Goal: Check status: Check status

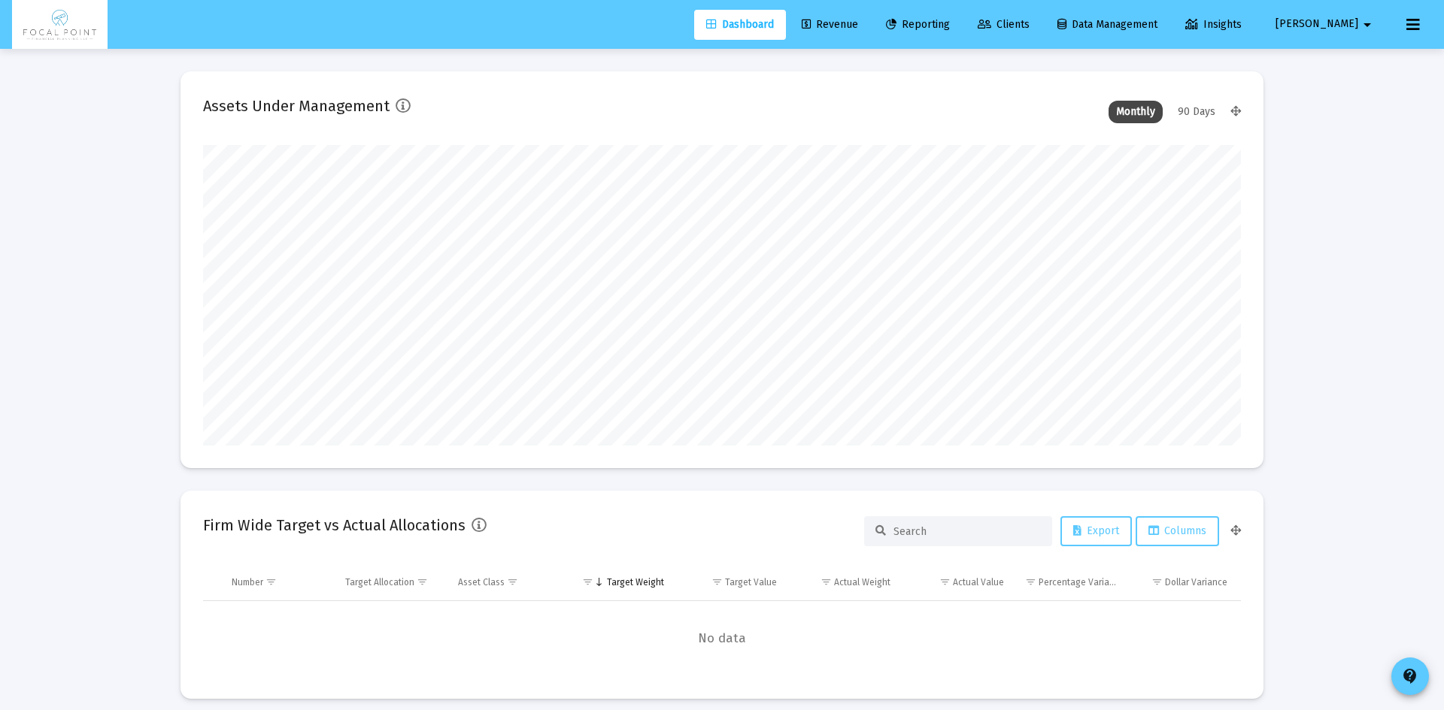
type input "[DATE]"
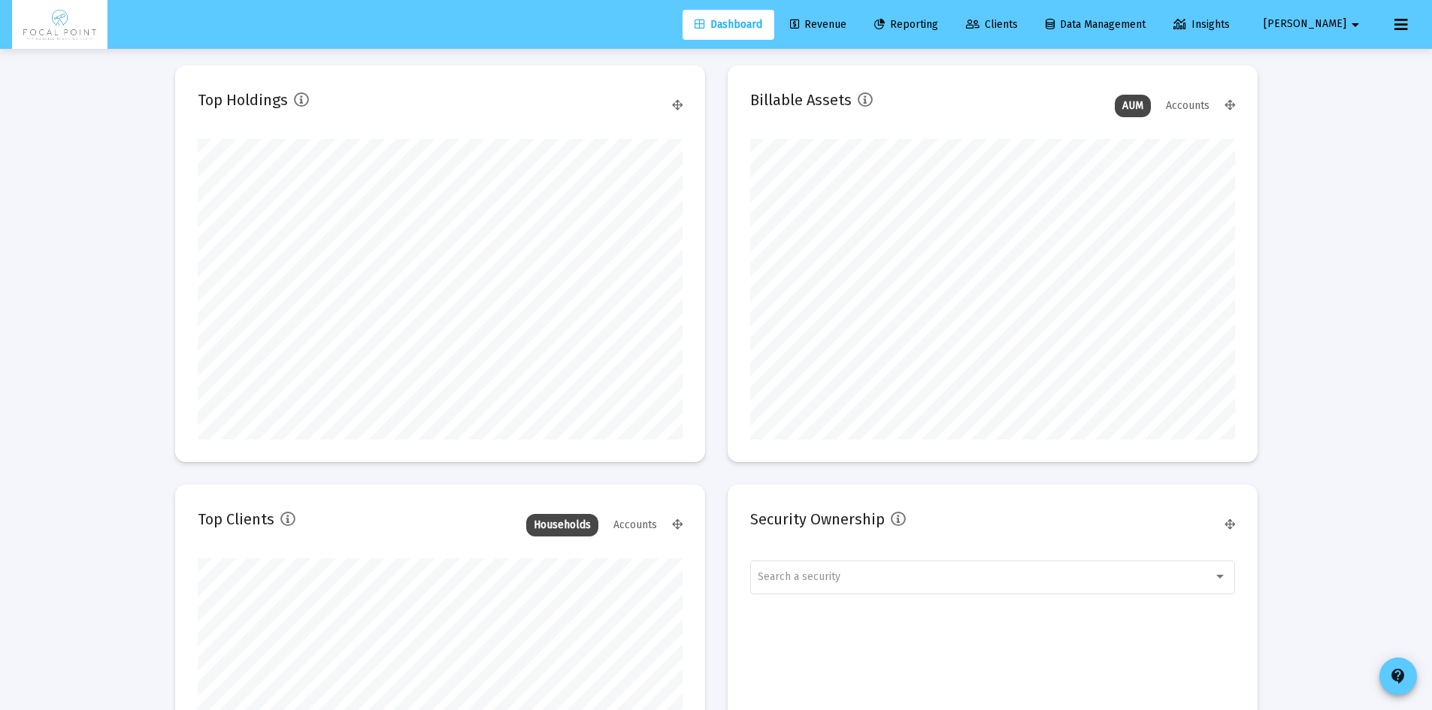
scroll to position [752, 0]
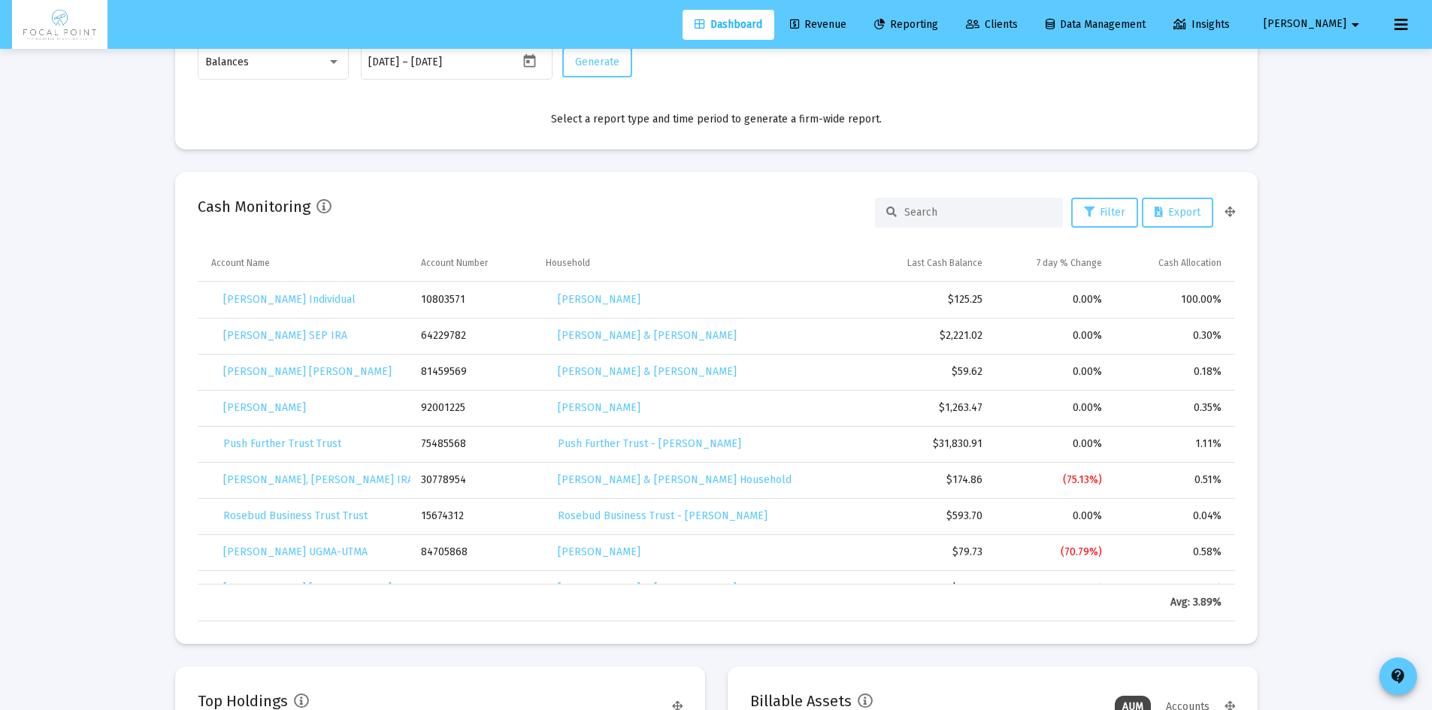
click at [938, 19] on span "Reporting" at bounding box center [906, 24] width 64 height 13
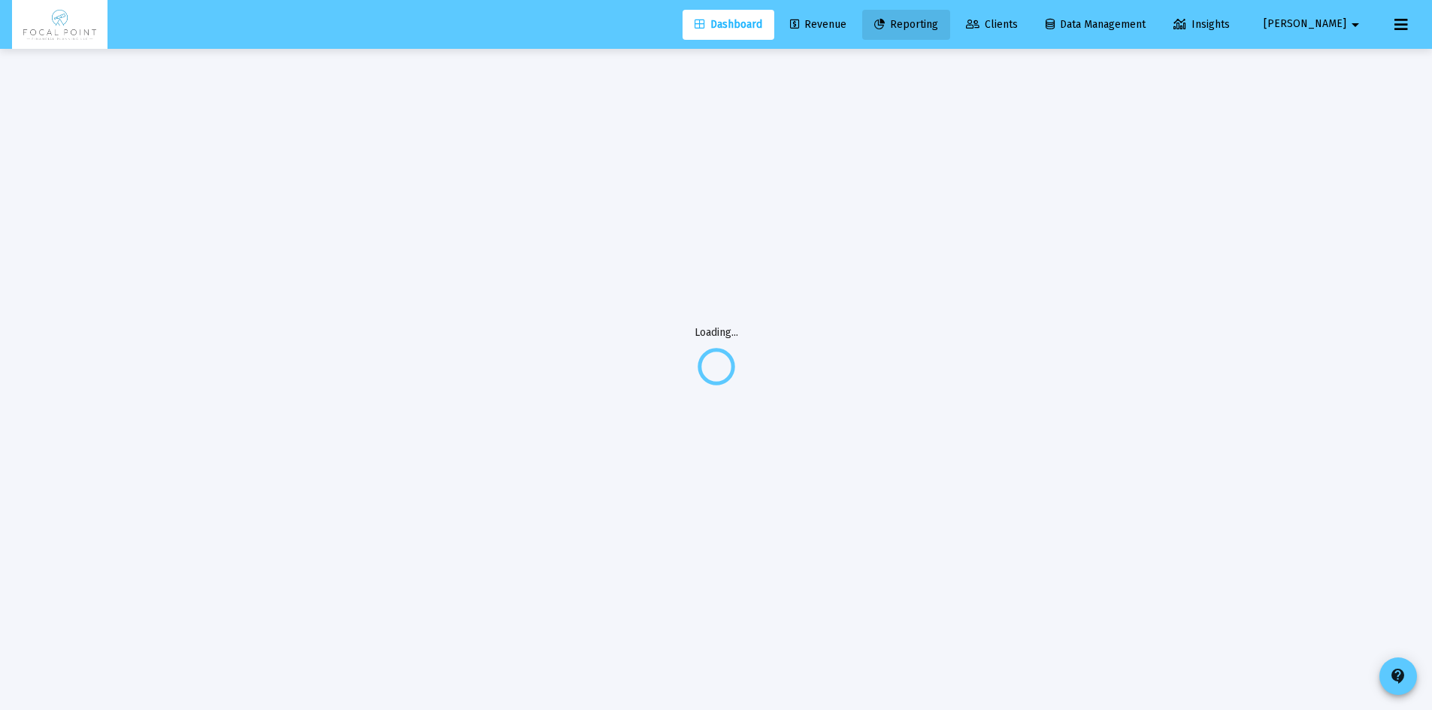
scroll to position [49, 0]
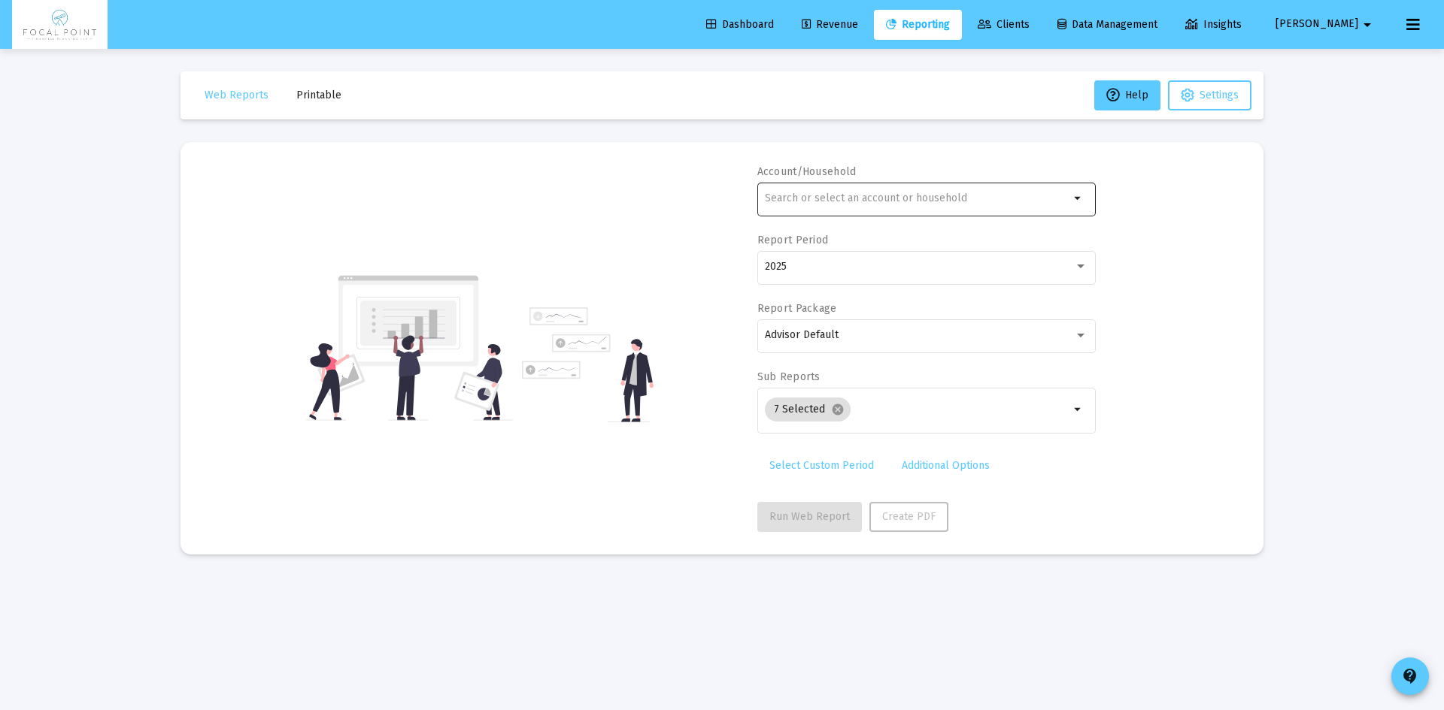
click at [892, 195] on input "text" at bounding box center [917, 198] width 304 height 12
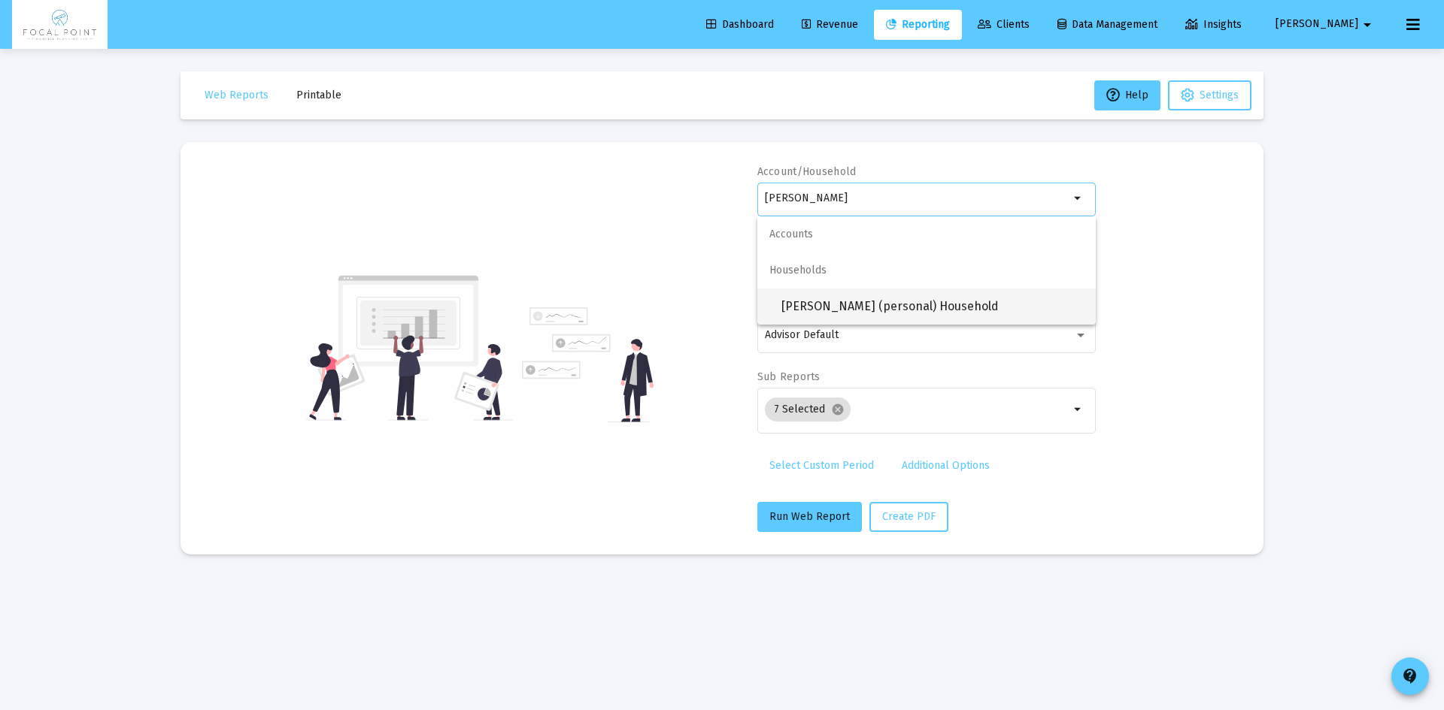
click at [905, 301] on span "[PERSON_NAME] (personal) Household" at bounding box center [932, 307] width 302 height 36
type input "[PERSON_NAME] (personal) Household"
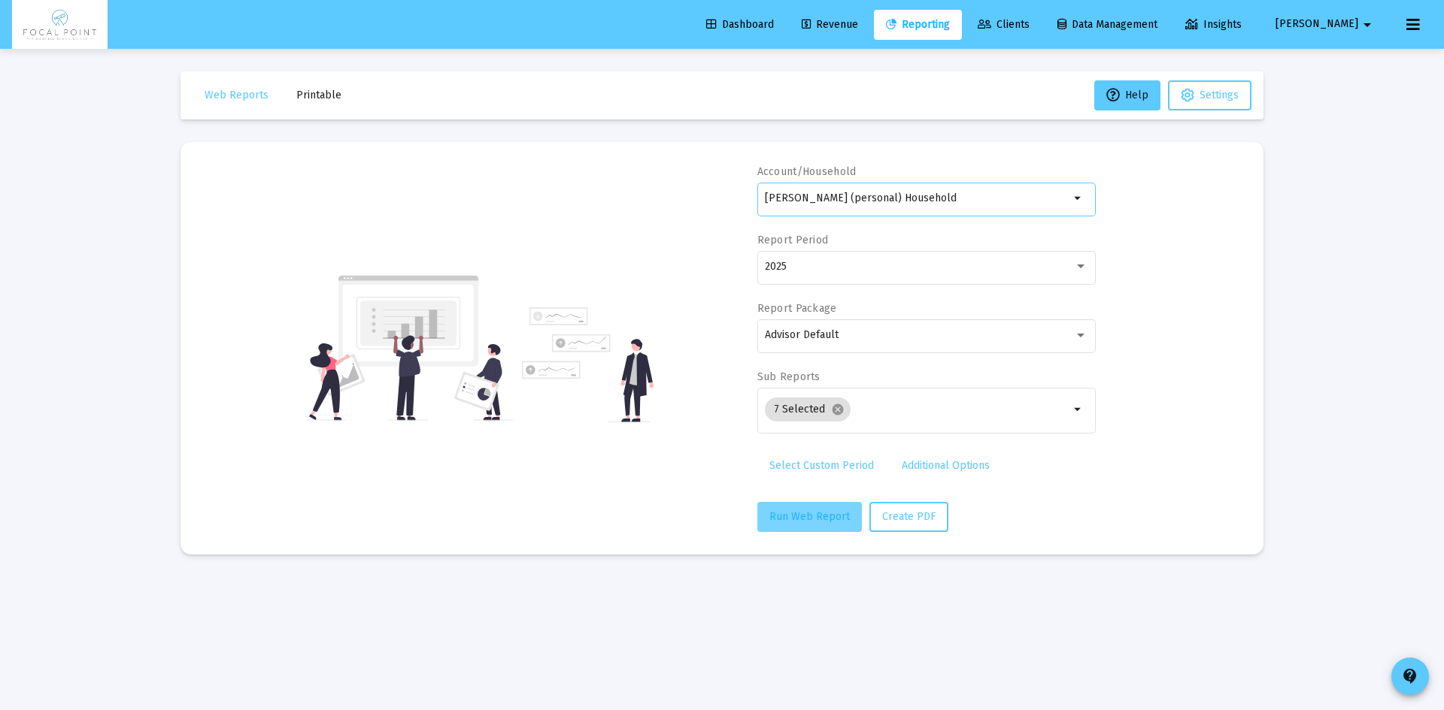
click at [829, 522] on span "Run Web Report" at bounding box center [809, 516] width 80 height 13
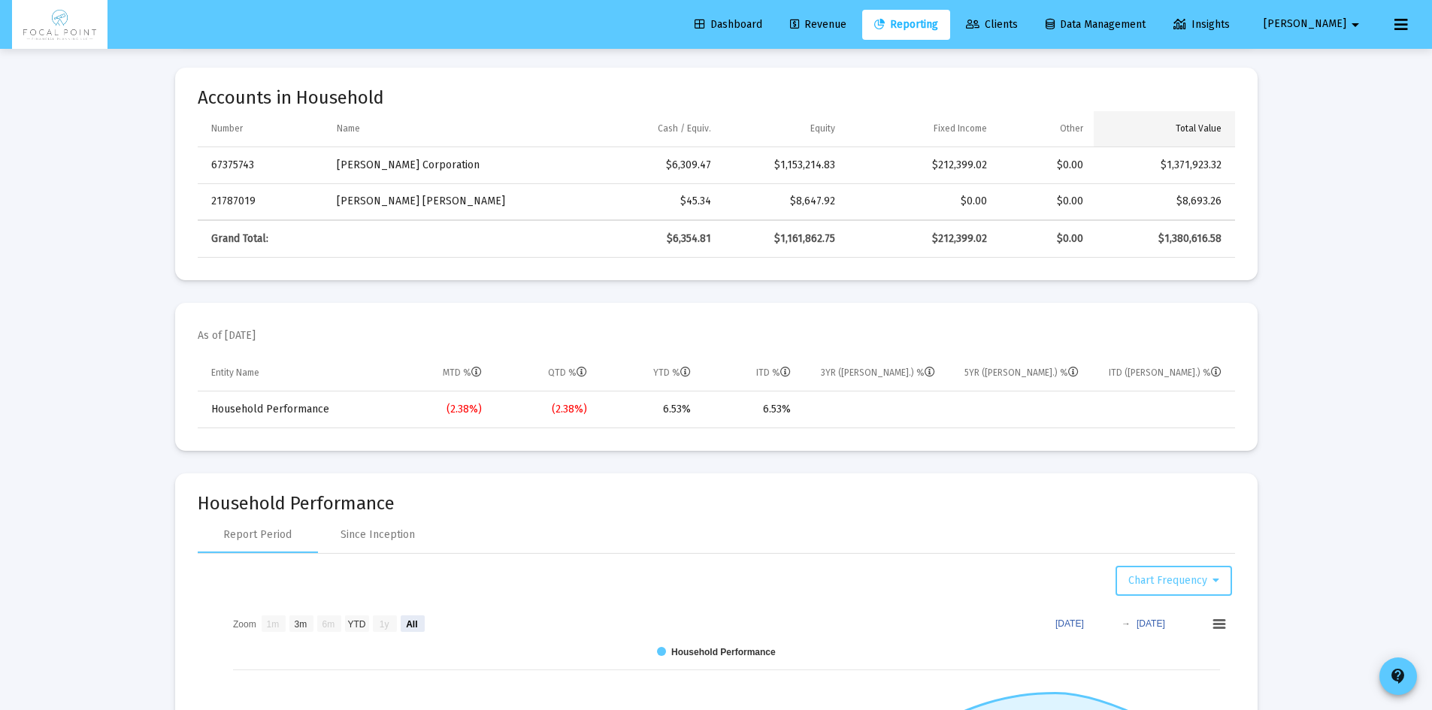
scroll to position [902, 0]
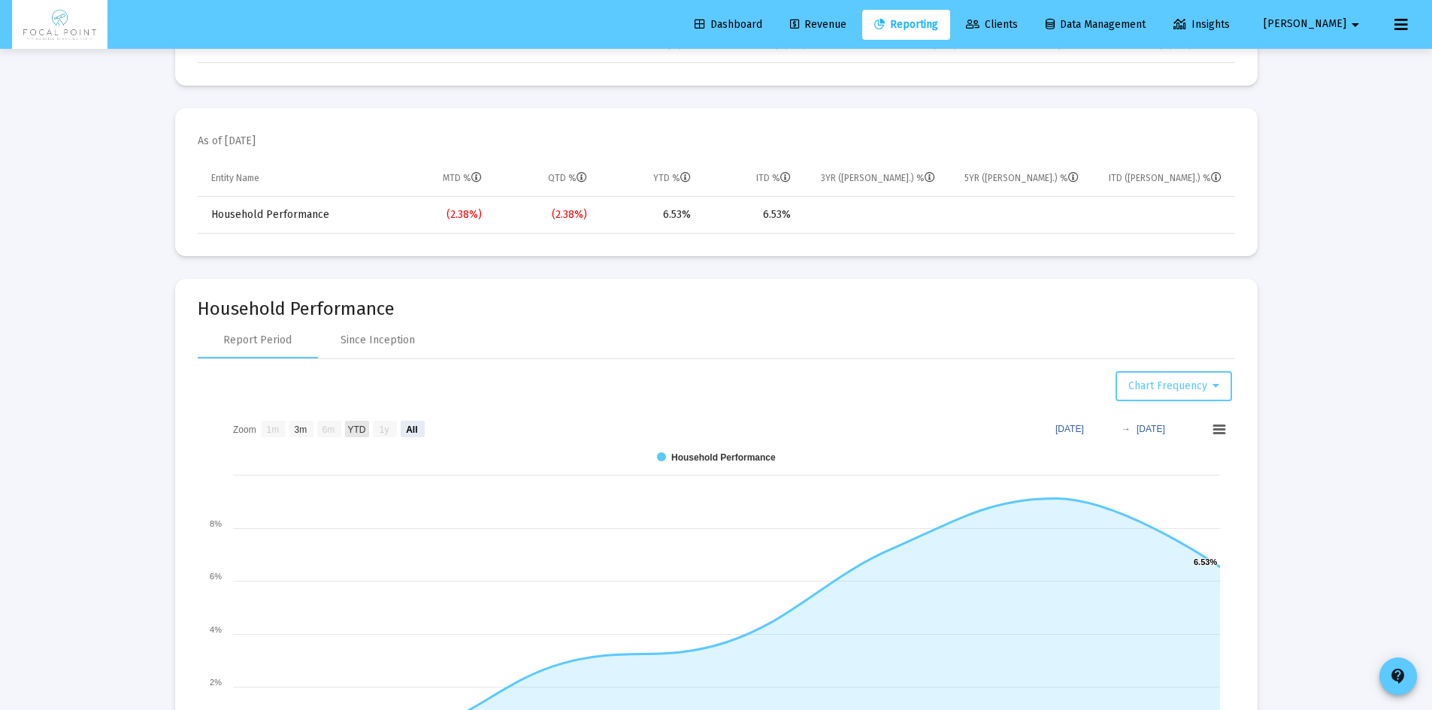
click at [361, 426] on text "YTD" at bounding box center [356, 429] width 18 height 11
select select "View year to date"
click at [402, 344] on div "Since Inception" at bounding box center [378, 340] width 74 height 15
select select "View all"
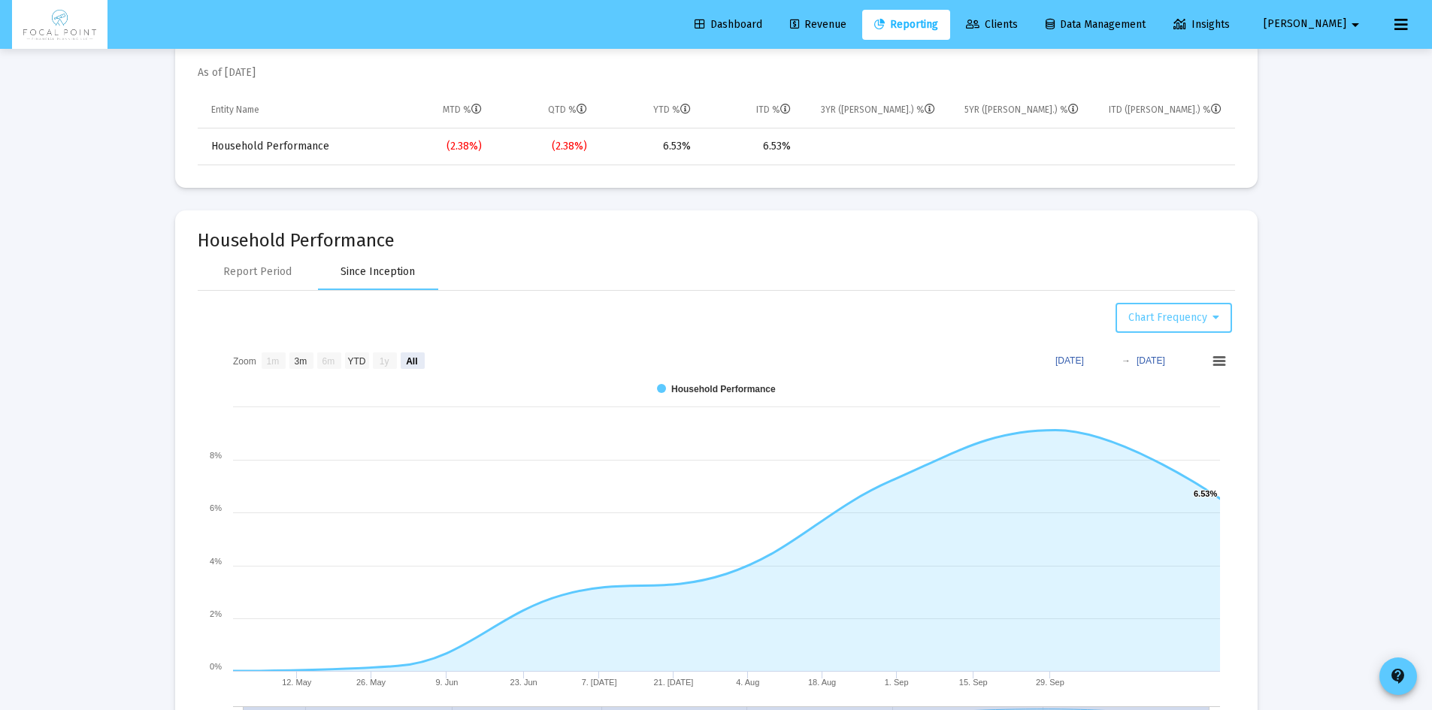
scroll to position [977, 0]
